Goal: Task Accomplishment & Management: Use online tool/utility

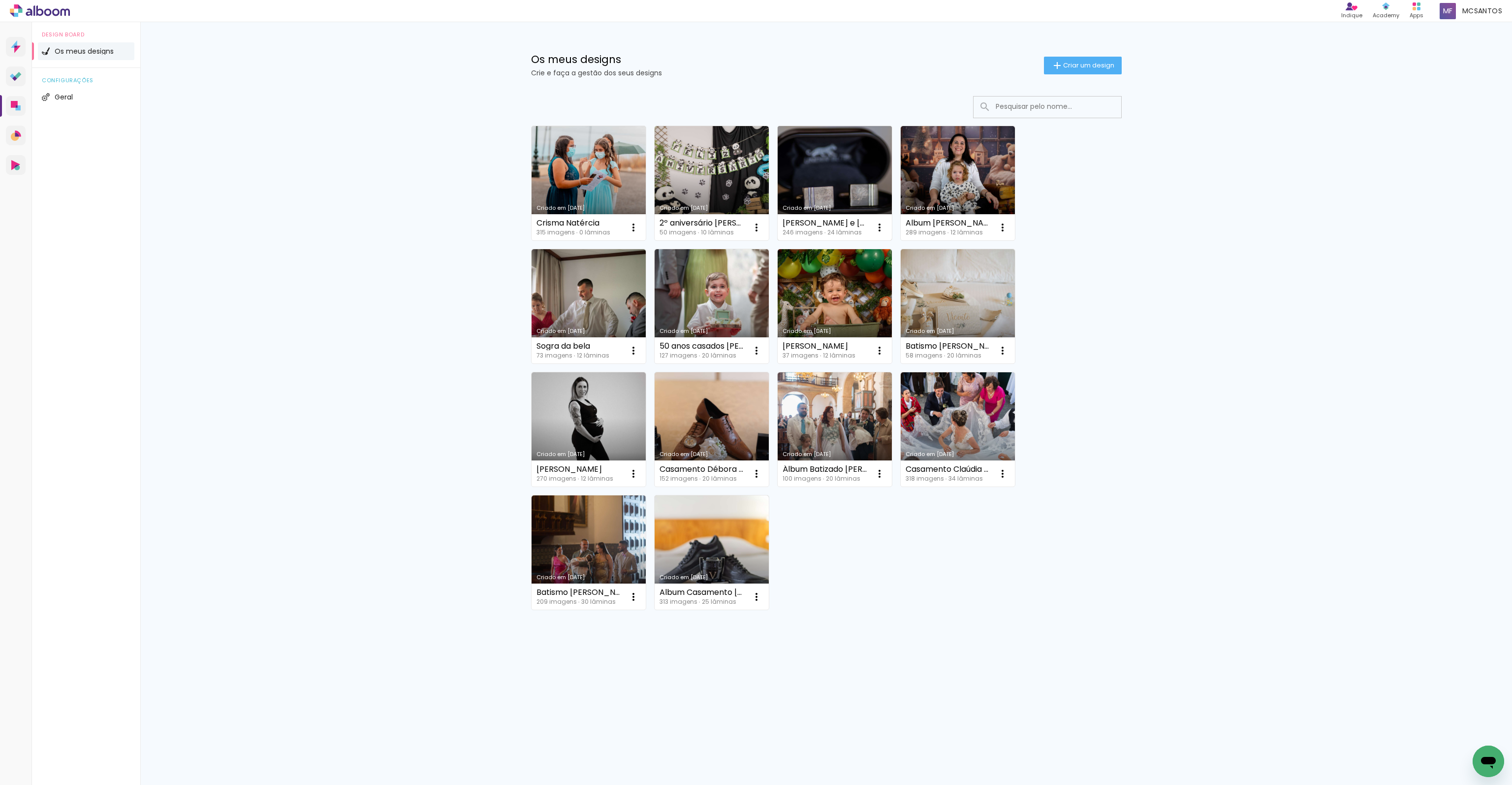
click at [833, 198] on link "Criado em 01/09/25" at bounding box center [835, 183] width 114 height 114
